Goal: Check status: Check status

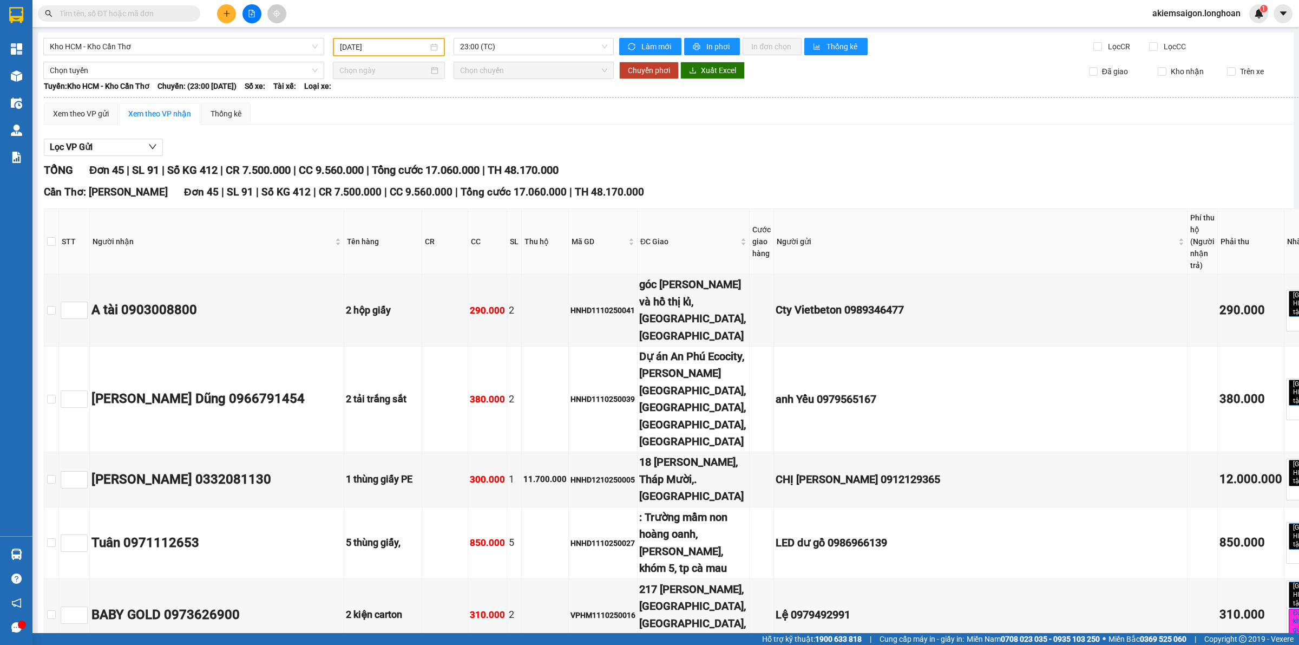
type input "[DATE]"
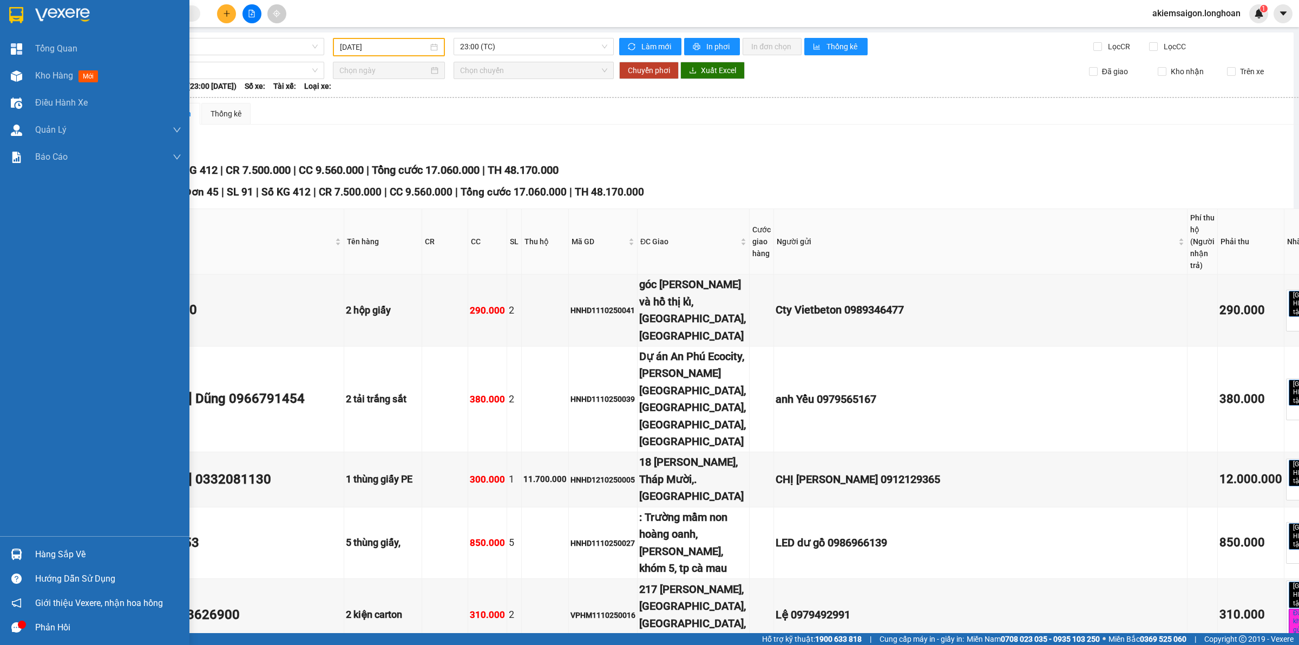
click at [18, 8] on img at bounding box center [16, 15] width 14 height 16
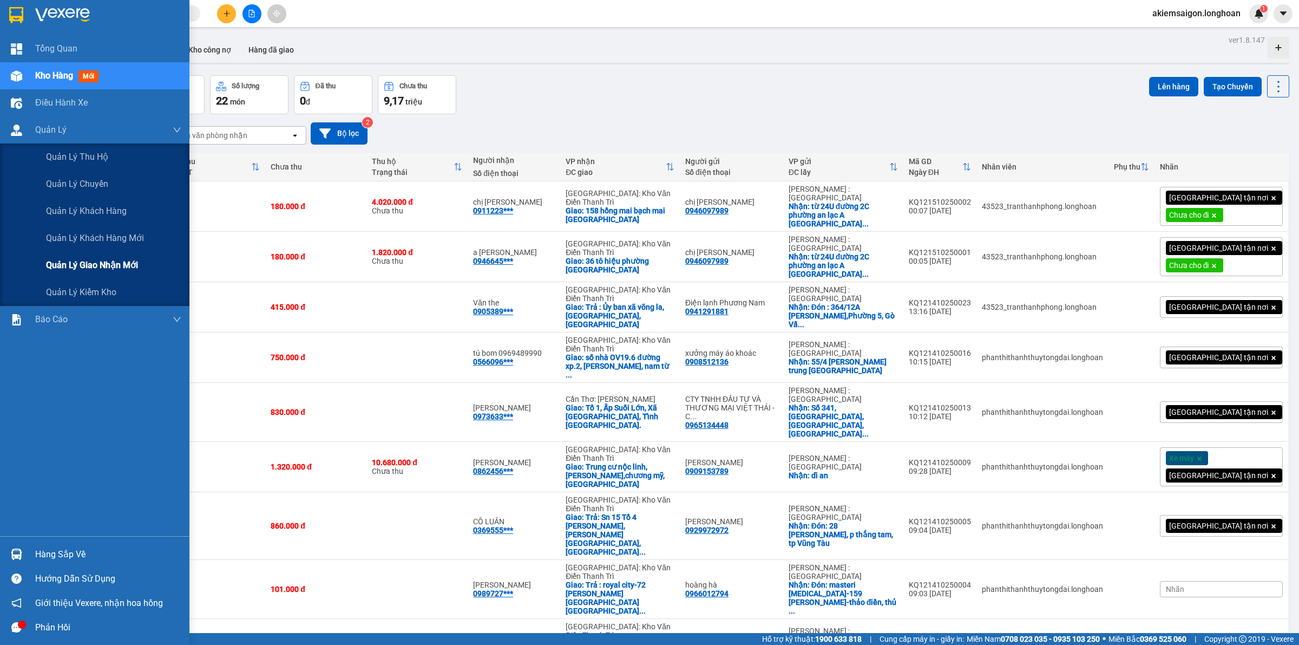
click at [120, 259] on span "Quản lý giao nhận mới" at bounding box center [92, 265] width 92 height 14
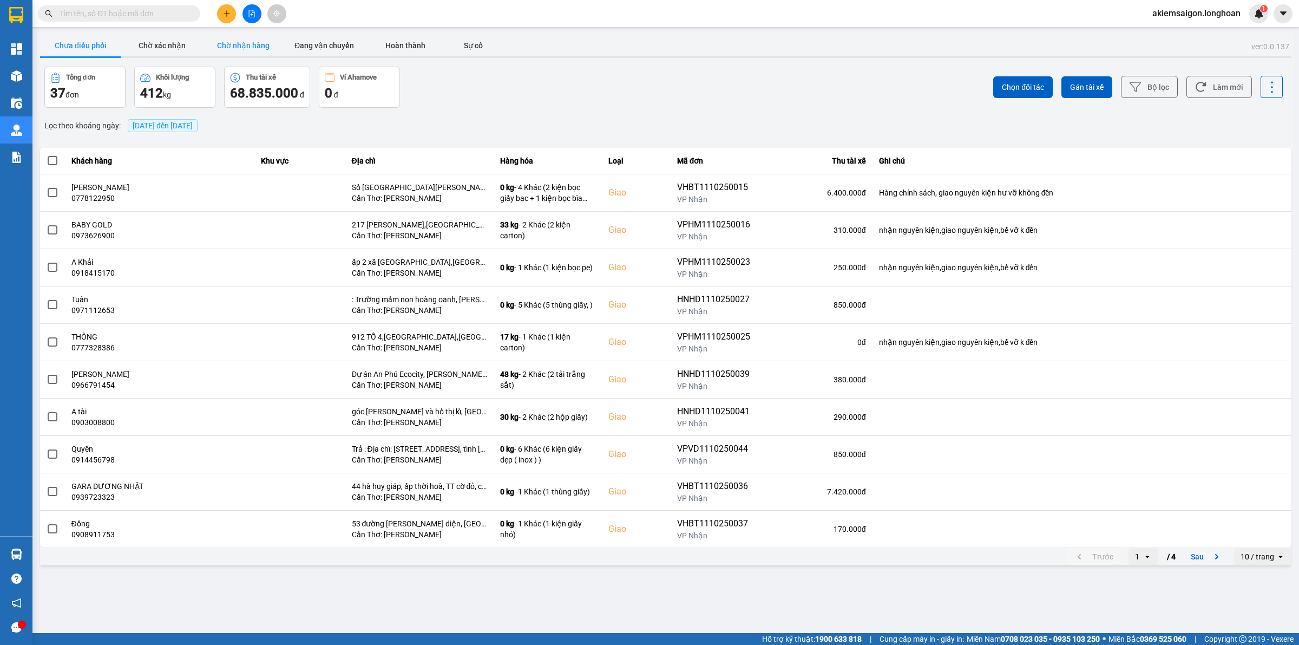
click at [234, 54] on button "Chờ nhận hàng" at bounding box center [242, 46] width 81 height 22
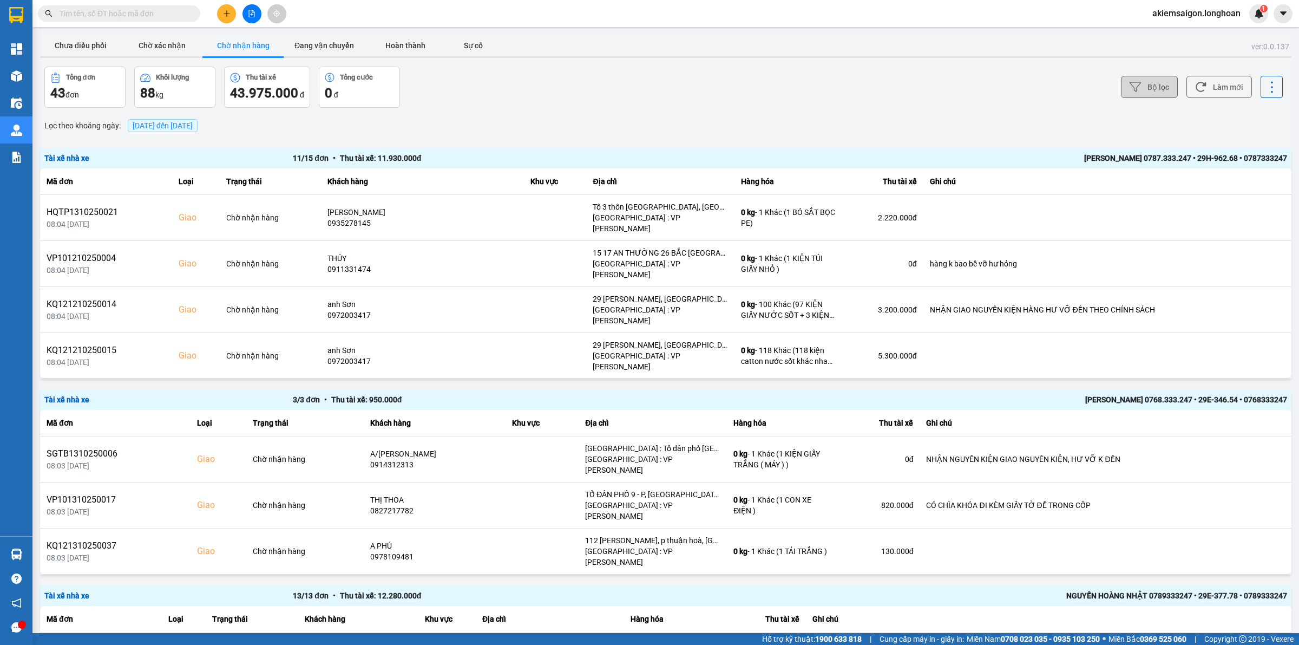
click at [1143, 82] on button "Bộ lọc" at bounding box center [1149, 87] width 57 height 22
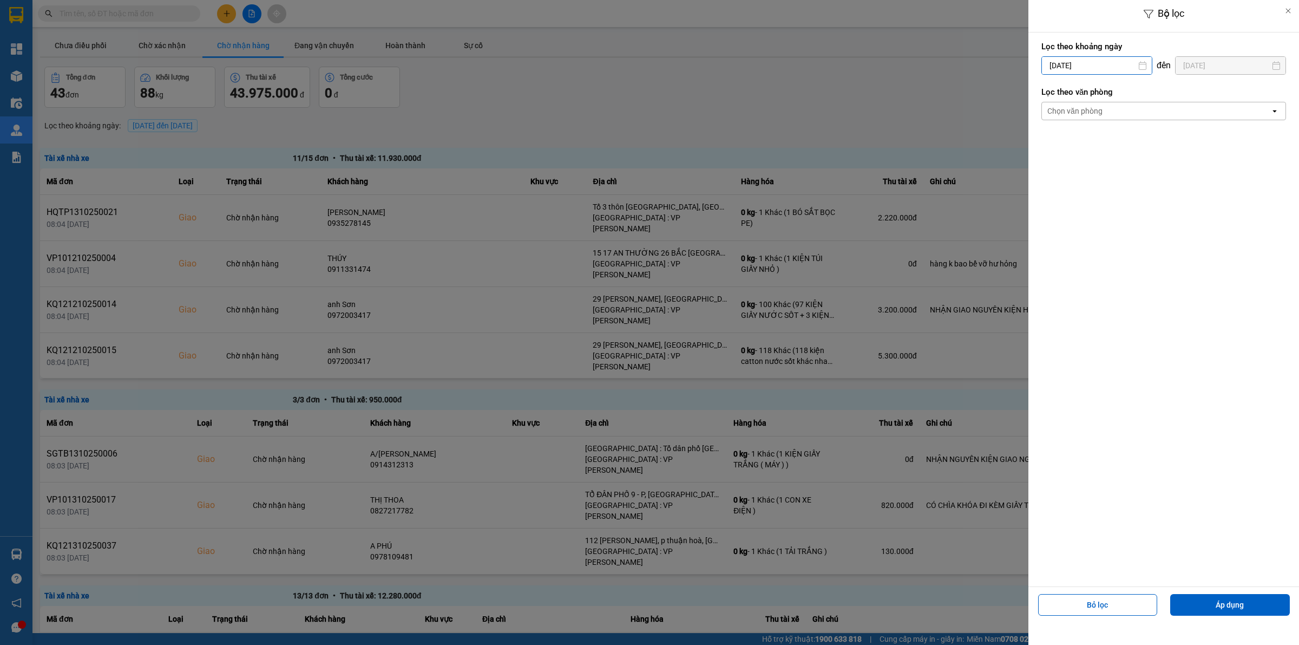
click at [1116, 62] on input "[DATE]" at bounding box center [1097, 65] width 110 height 17
click at [1097, 141] on div "1" at bounding box center [1091, 144] width 15 height 13
type input "01/10/2025"
click at [1111, 112] on div "Chọn văn phòng" at bounding box center [1156, 110] width 228 height 17
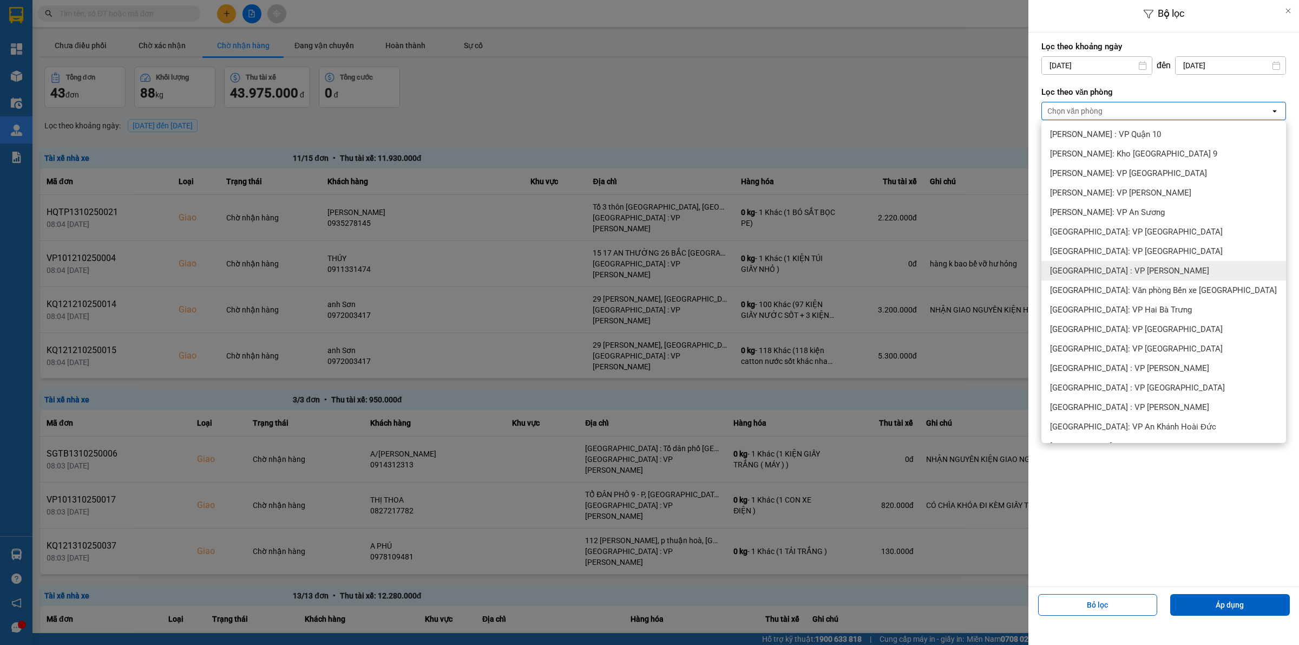
scroll to position [225, 0]
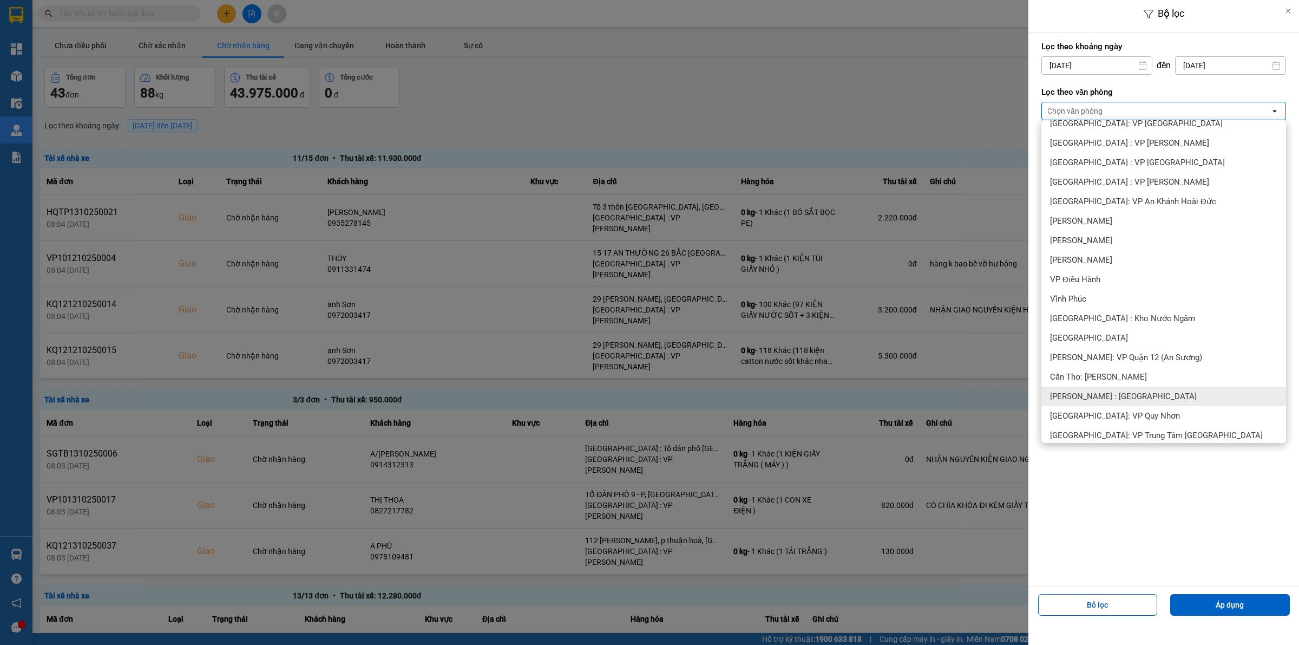
click at [1152, 390] on div "[PERSON_NAME] : [GEOGRAPHIC_DATA]" at bounding box center [1164, 396] width 245 height 19
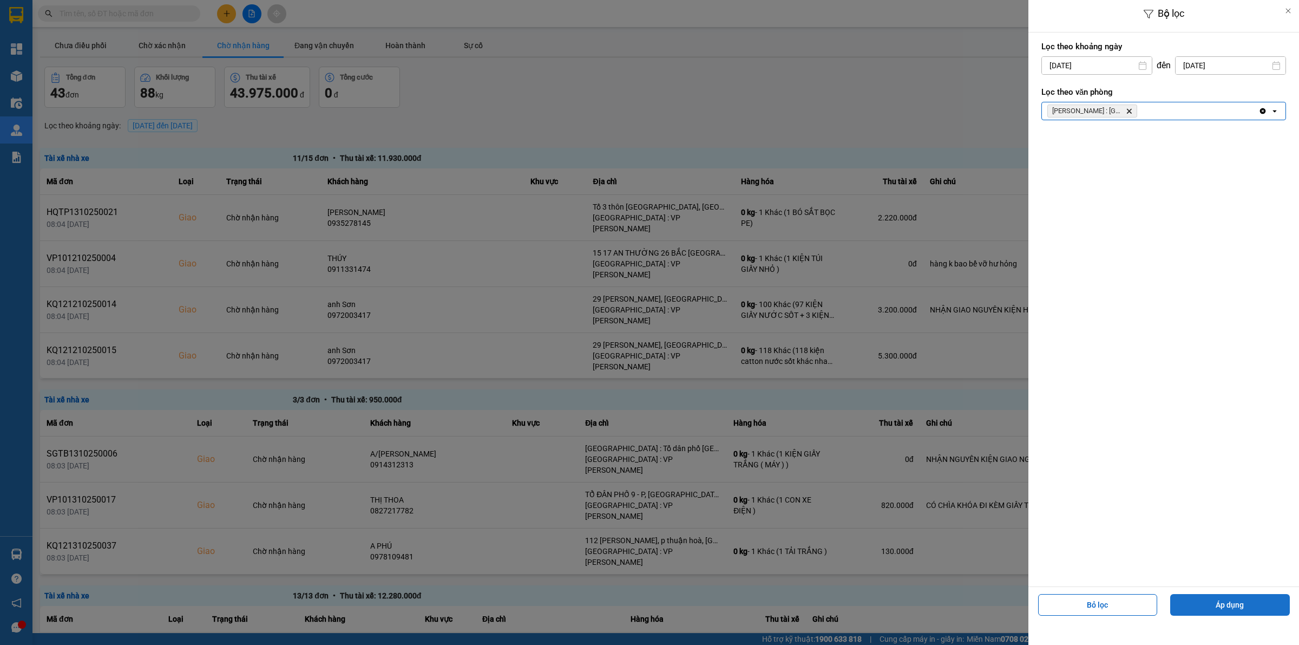
click at [1224, 601] on button "Áp dụng" at bounding box center [1230, 605] width 120 height 22
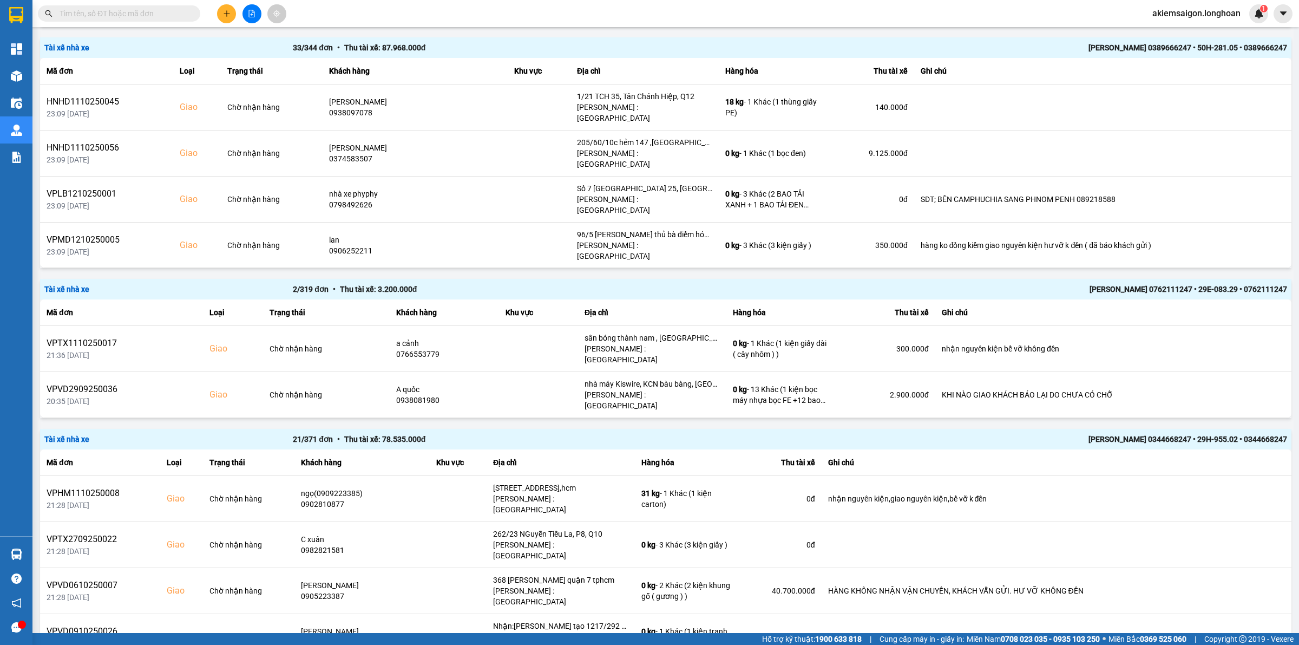
scroll to position [902, 0]
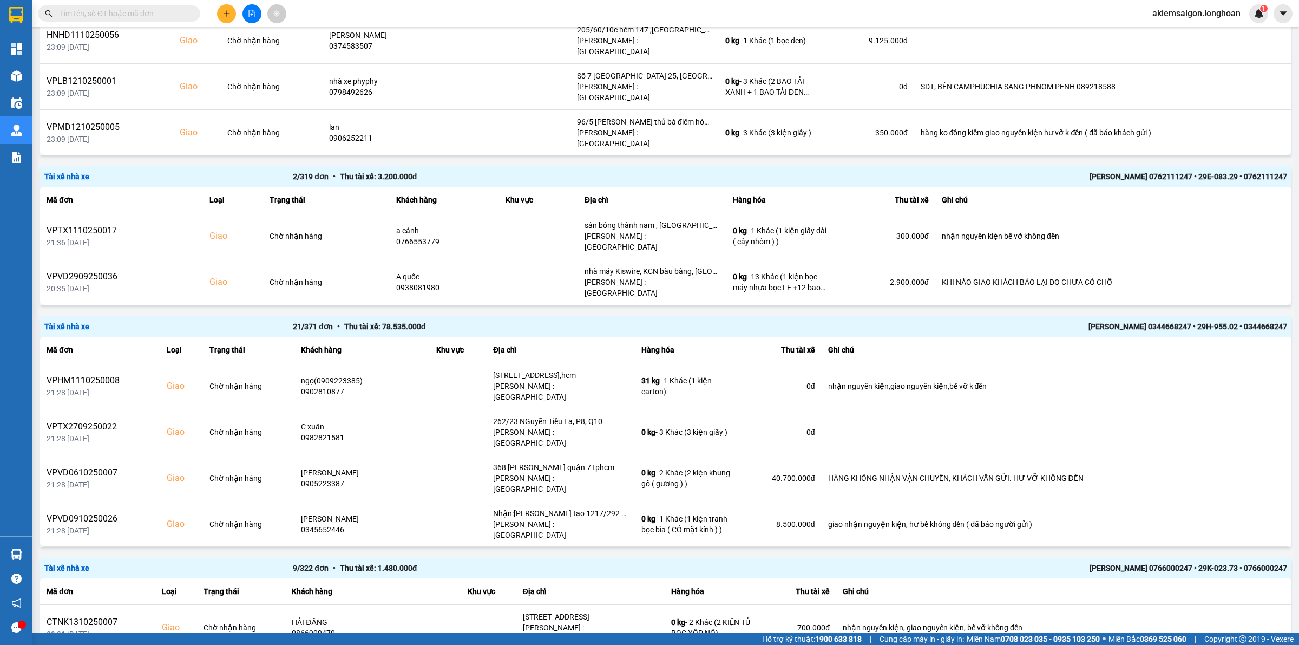
click at [1106, 562] on div "NGUYỄN MINH TUYẾN 0766000247 • 29K-023.73 • 0766000247" at bounding box center [1038, 568] width 497 height 12
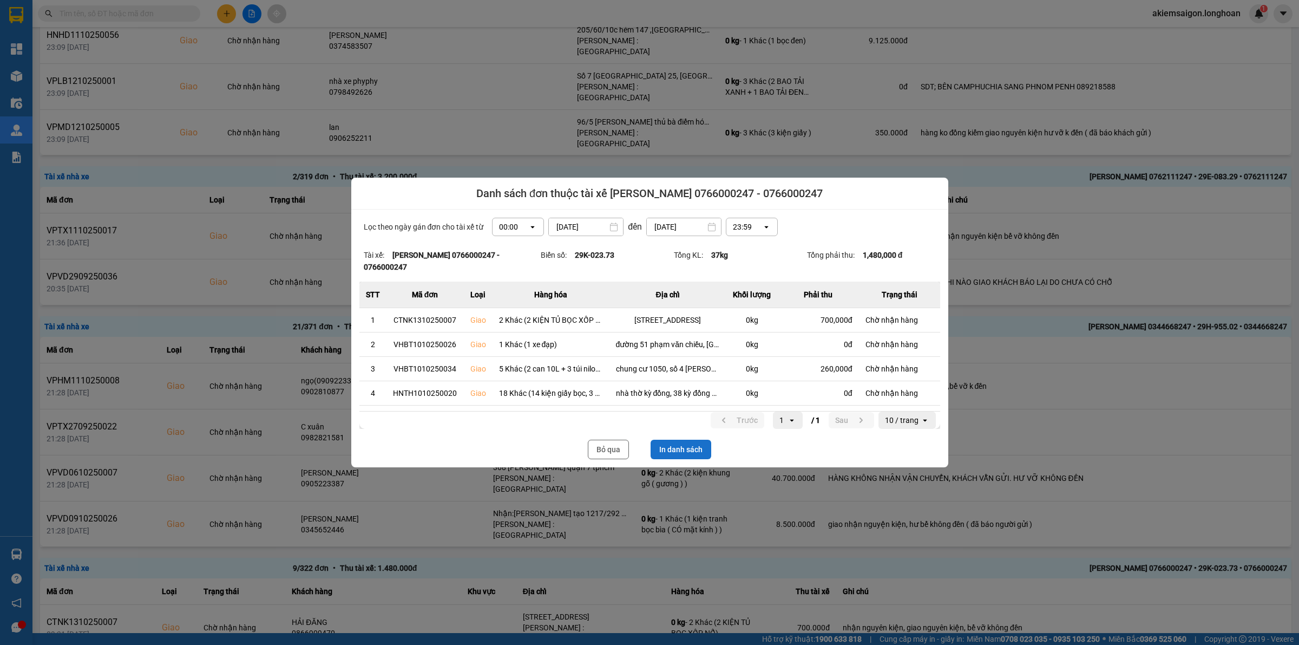
click at [697, 449] on button "In danh sách" at bounding box center [681, 449] width 61 height 19
click at [562, 15] on div at bounding box center [649, 322] width 1299 height 645
click at [612, 442] on button "Bỏ qua" at bounding box center [608, 449] width 41 height 19
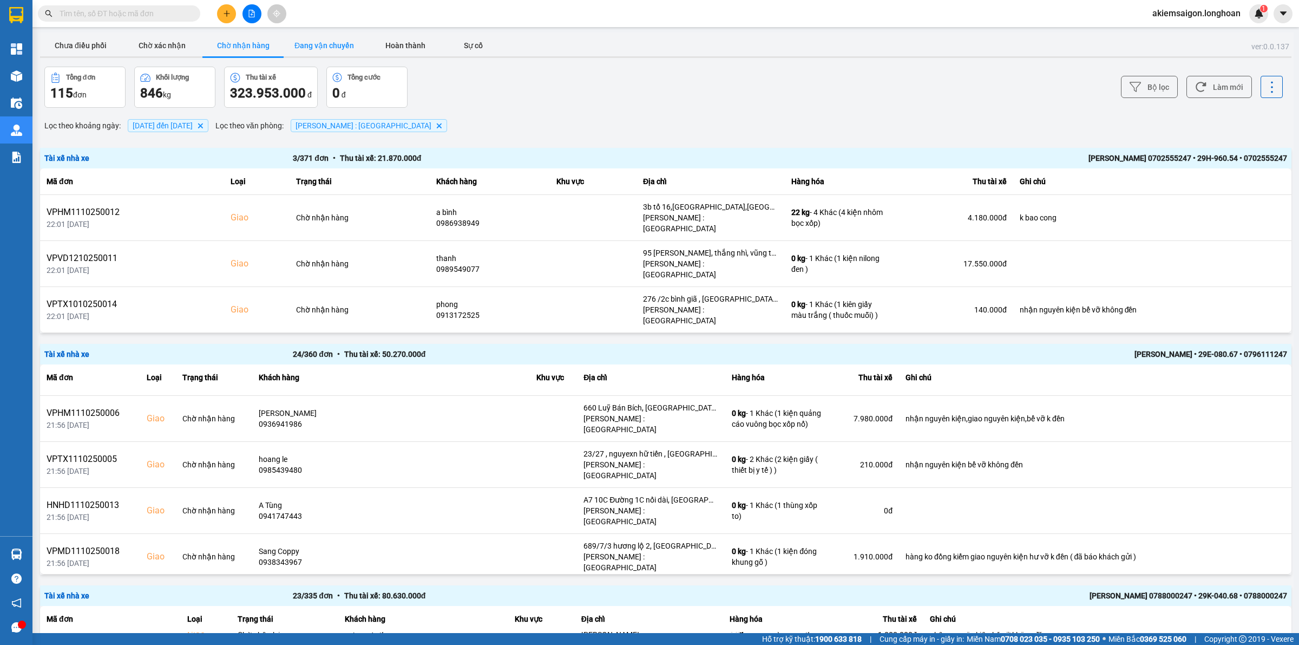
click at [349, 43] on button "Đang vận chuyển" at bounding box center [324, 46] width 81 height 22
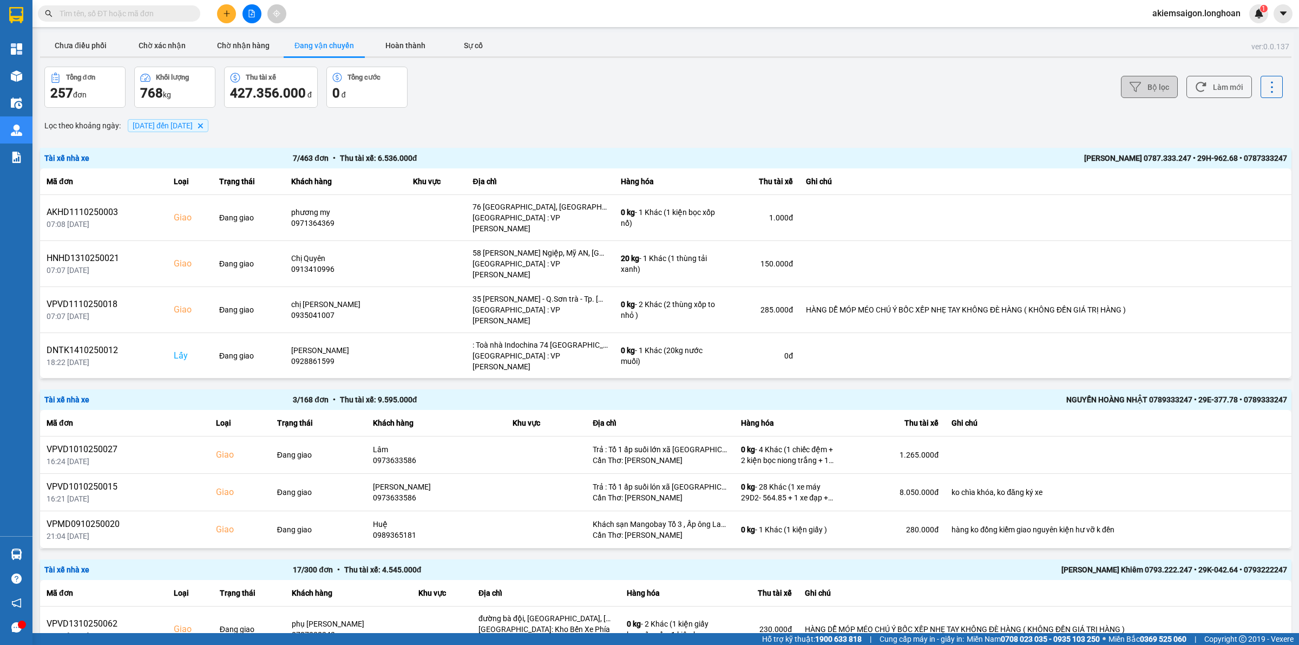
click at [1121, 83] on button "Bộ lọc" at bounding box center [1149, 87] width 57 height 22
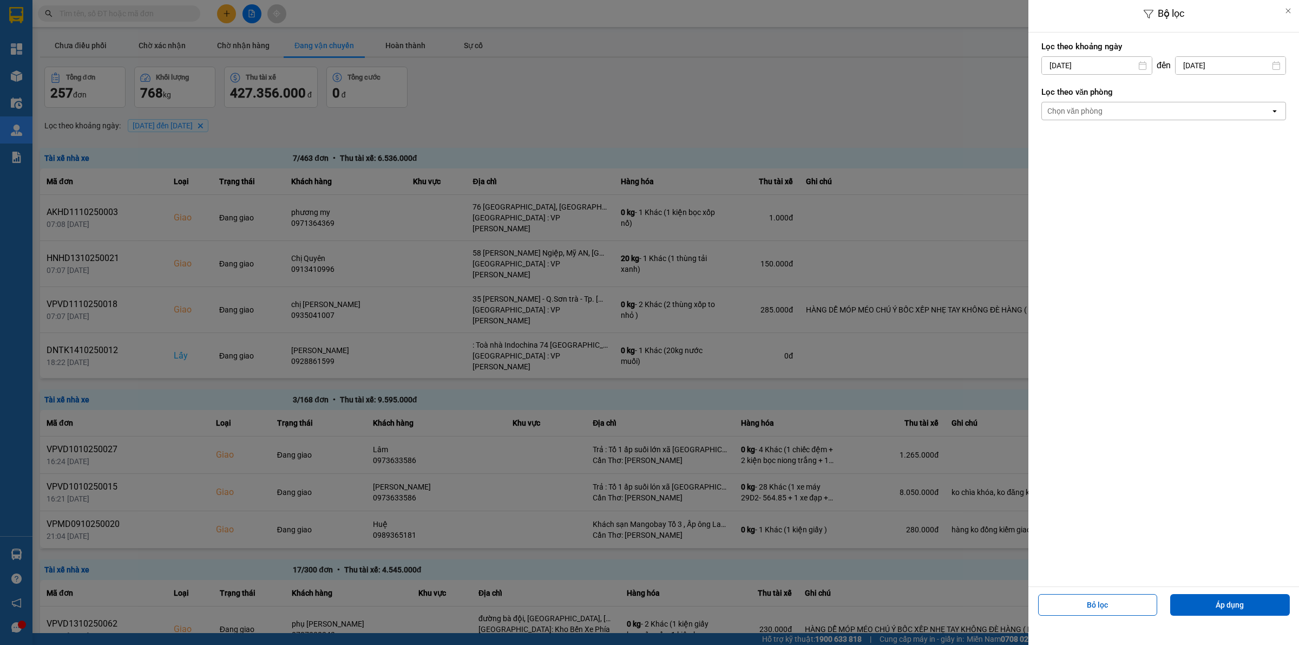
click at [1106, 109] on div "Chọn văn phòng" at bounding box center [1156, 110] width 228 height 17
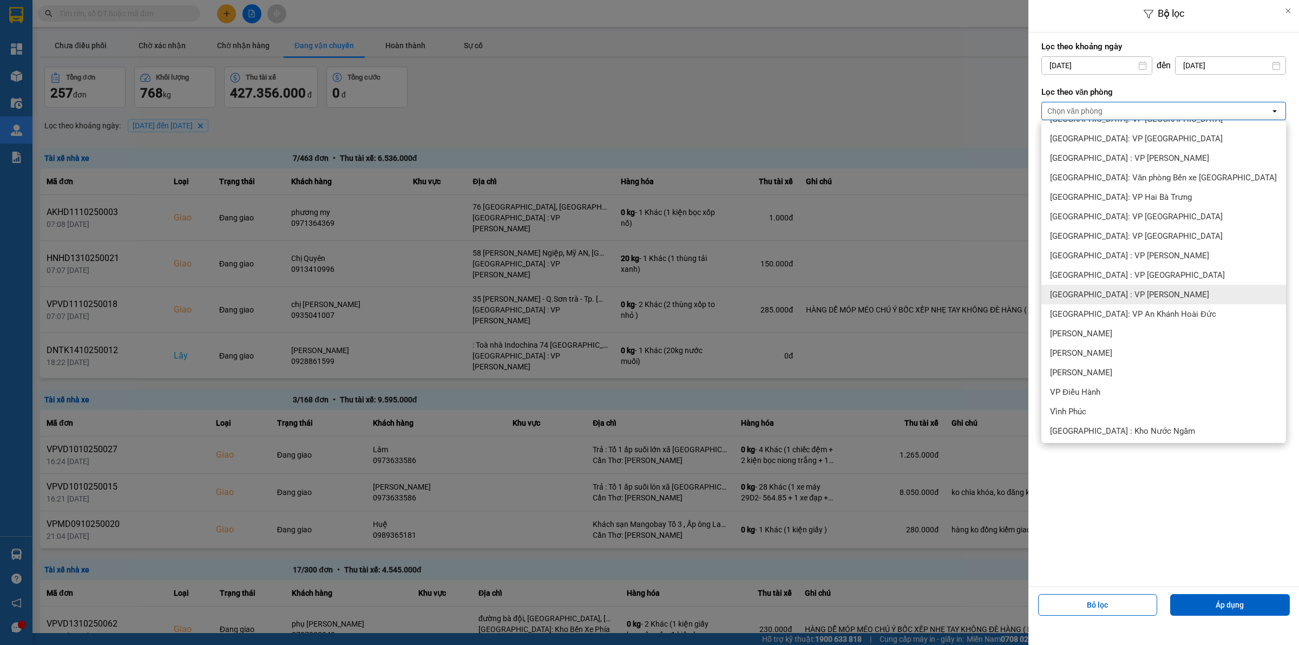
scroll to position [225, 0]
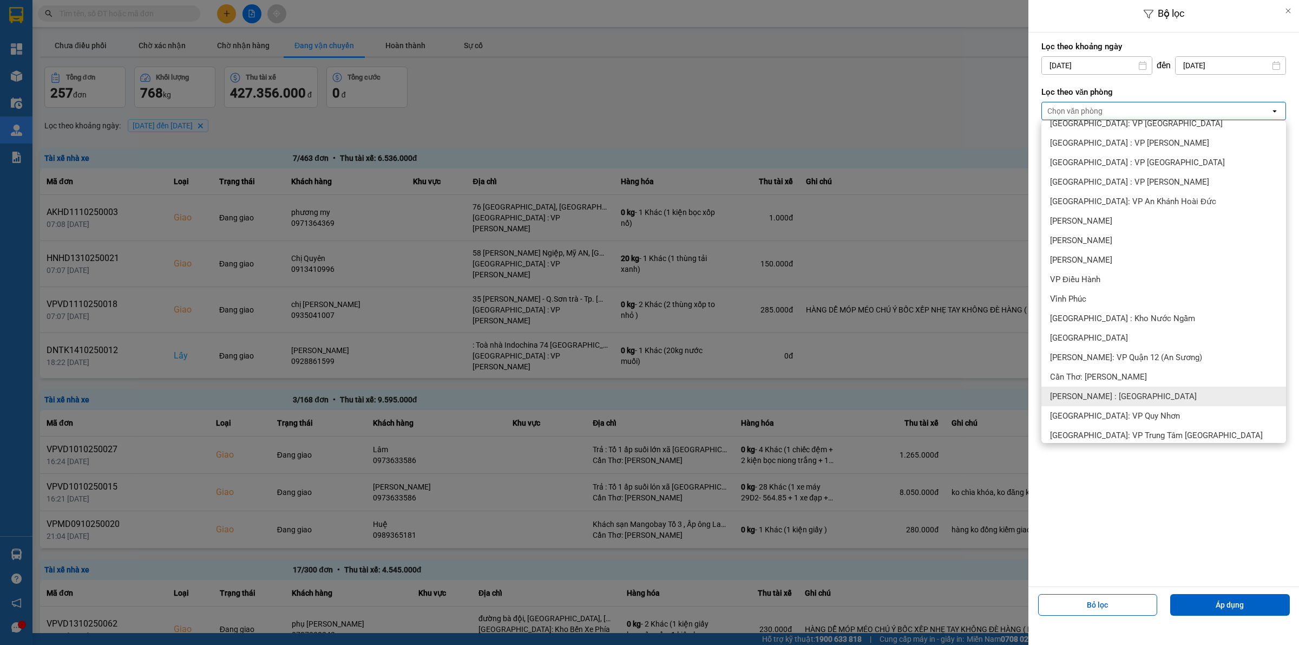
click at [1134, 402] on div "[PERSON_NAME] : [GEOGRAPHIC_DATA]" at bounding box center [1164, 396] width 245 height 19
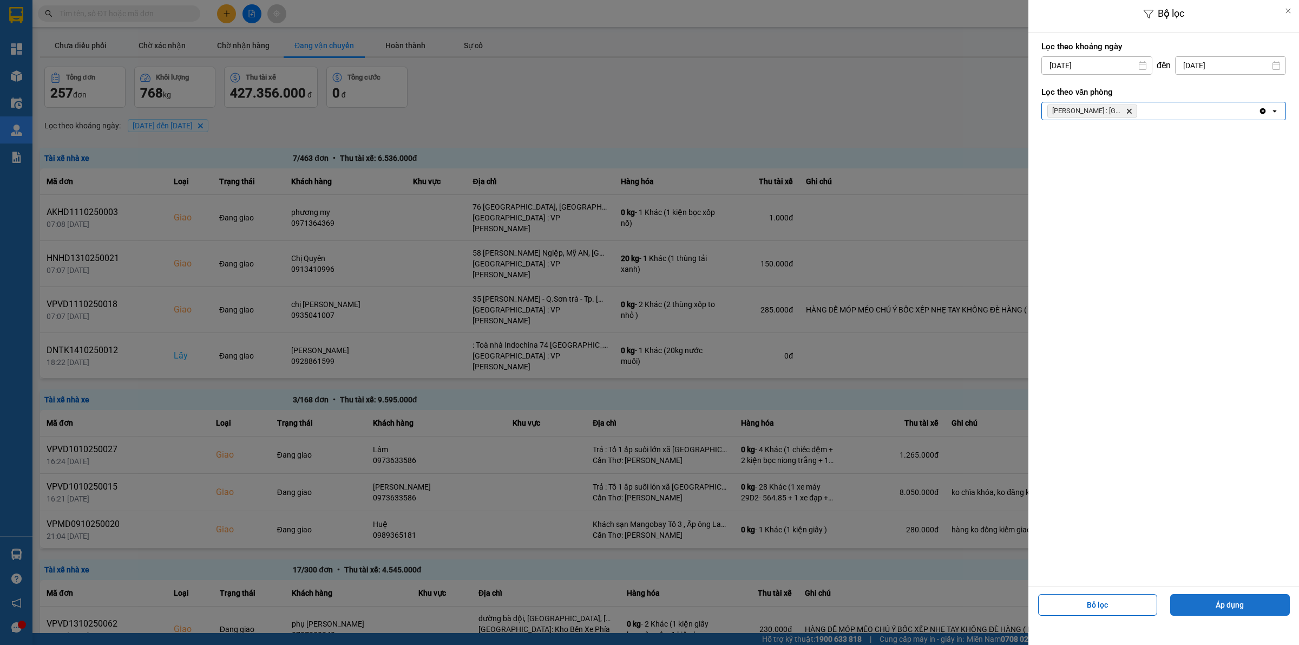
drag, startPoint x: 1212, startPoint y: 606, endPoint x: 808, endPoint y: 469, distance: 426.1
click at [1211, 604] on button "Áp dụng" at bounding box center [1230, 605] width 120 height 22
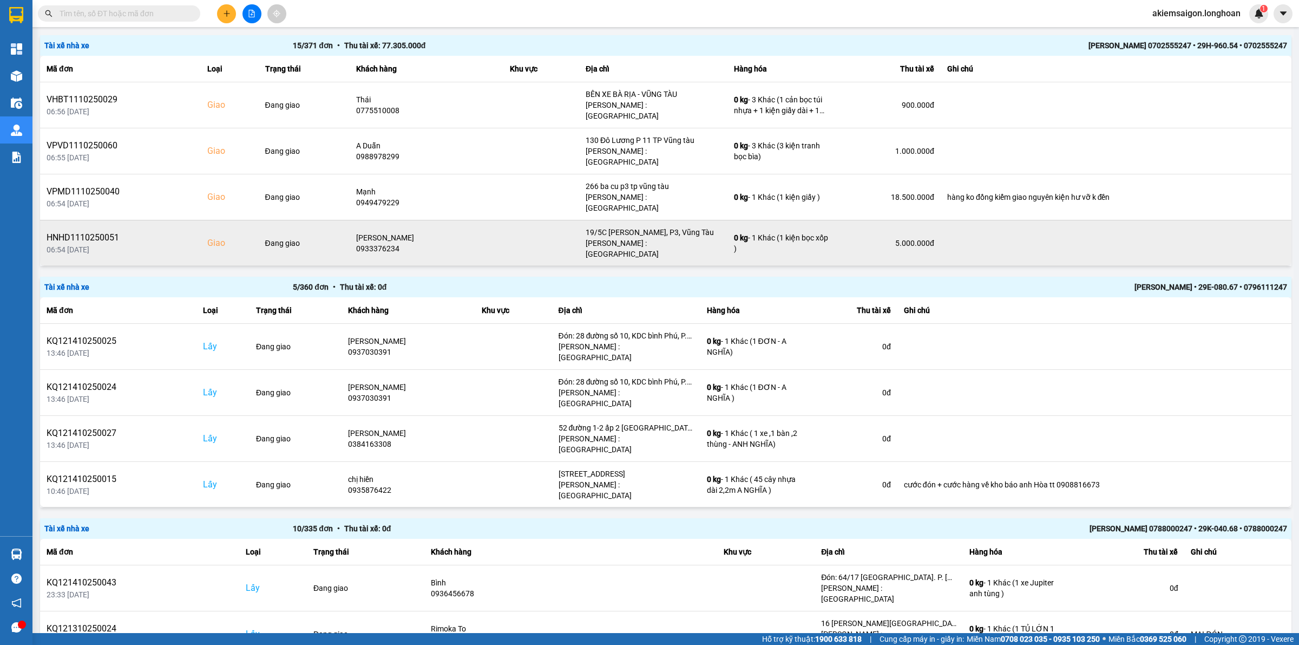
scroll to position [0, 0]
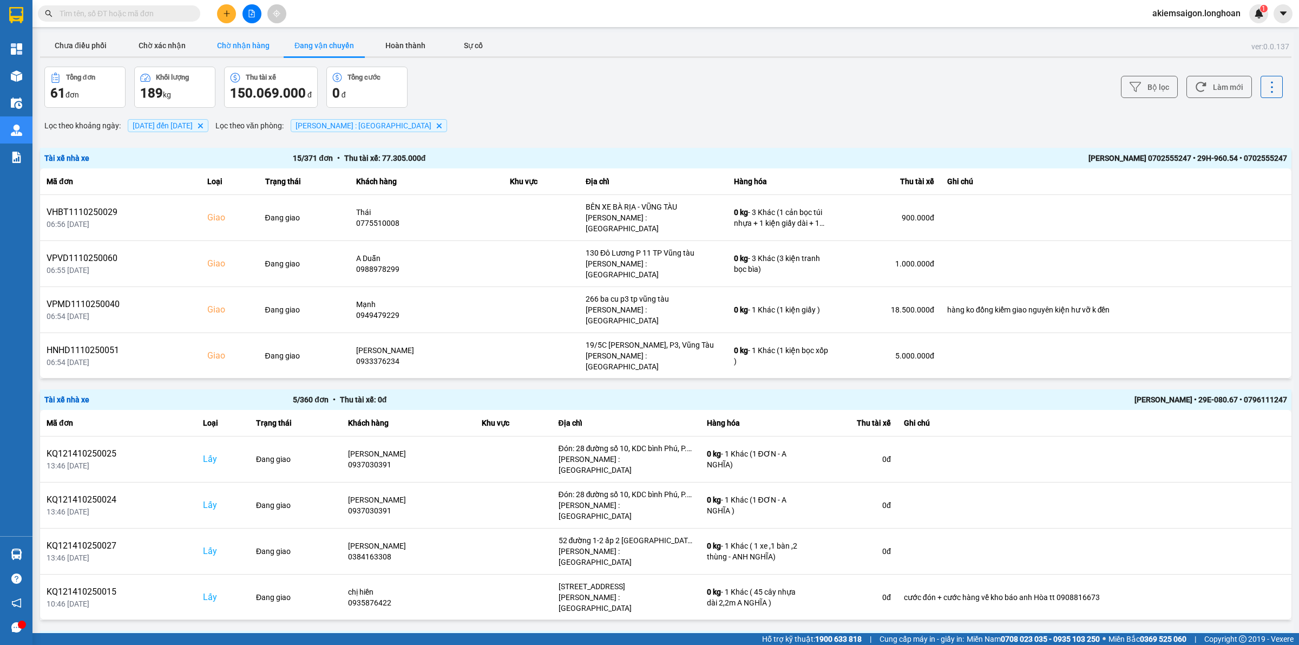
click at [234, 39] on button "Chờ nhận hàng" at bounding box center [242, 46] width 81 height 22
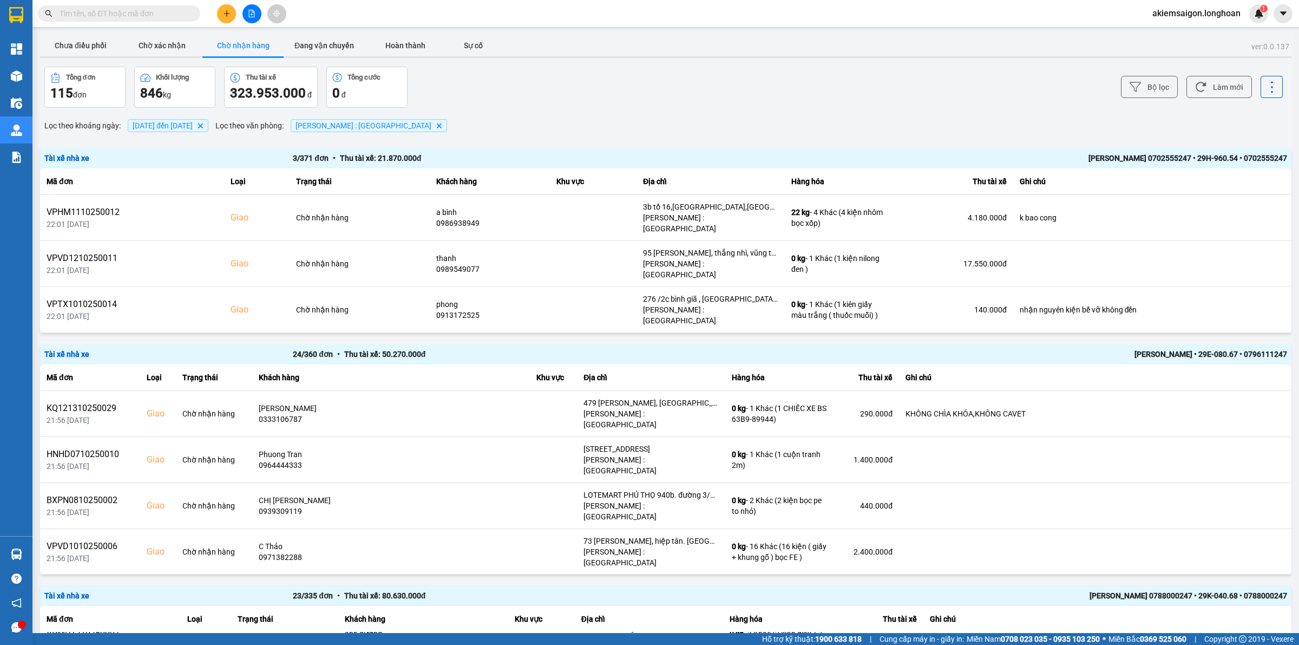
scroll to position [113, 0]
